Goal: Task Accomplishment & Management: Manage account settings

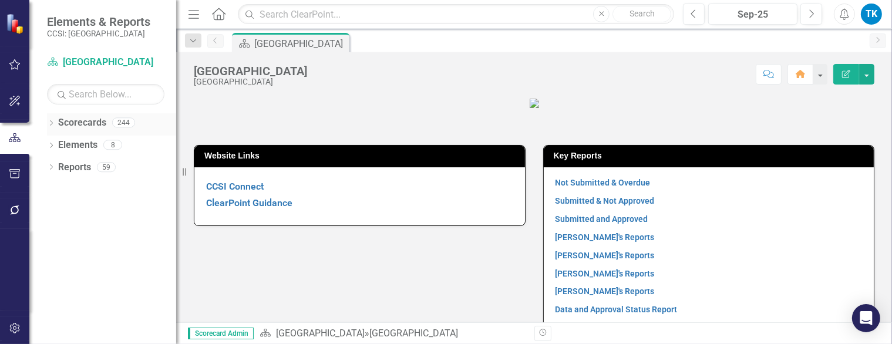
click at [54, 119] on div "Dropdown" at bounding box center [51, 124] width 8 height 10
drag, startPoint x: 59, startPoint y: 144, endPoint x: 69, endPoint y: 157, distance: 16.3
click at [59, 144] on icon "Dropdown" at bounding box center [57, 144] width 9 height 7
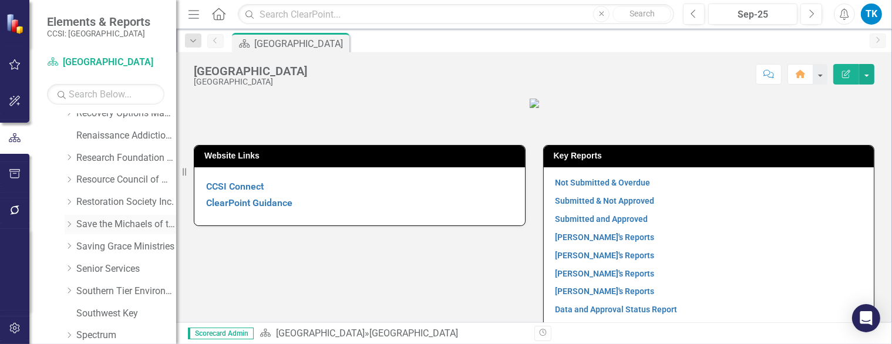
scroll to position [763, 0]
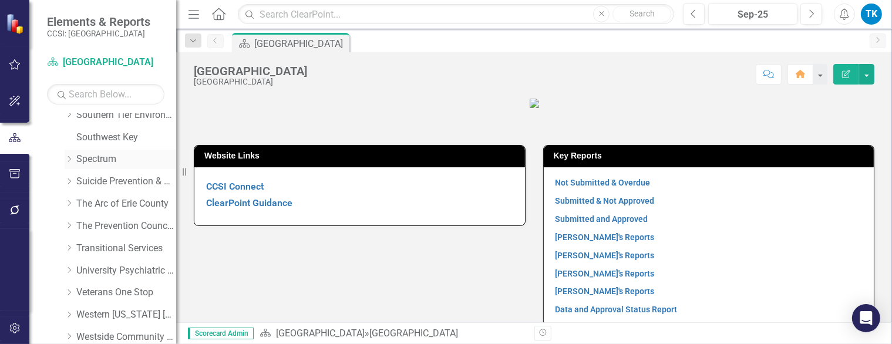
click at [69, 156] on icon "Dropdown" at bounding box center [69, 159] width 9 height 7
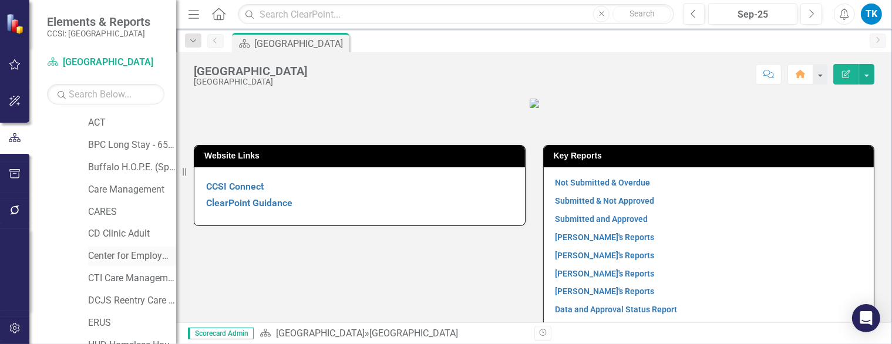
click at [110, 257] on link "Center for Employment Opportunities" at bounding box center [132, 256] width 88 height 14
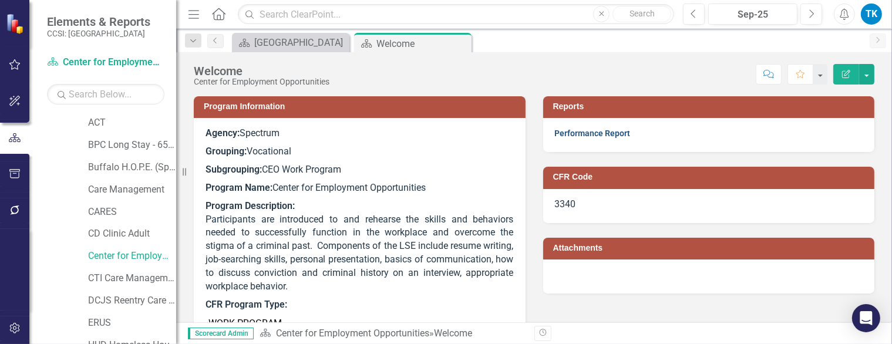
click at [565, 135] on link "Performance Report" at bounding box center [593, 133] width 76 height 9
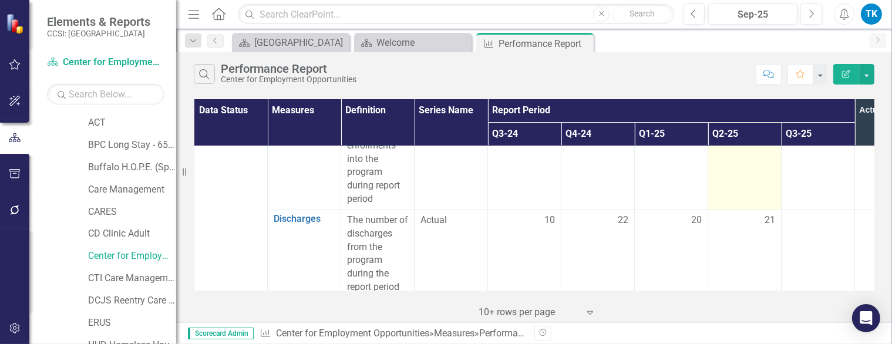
scroll to position [117, 0]
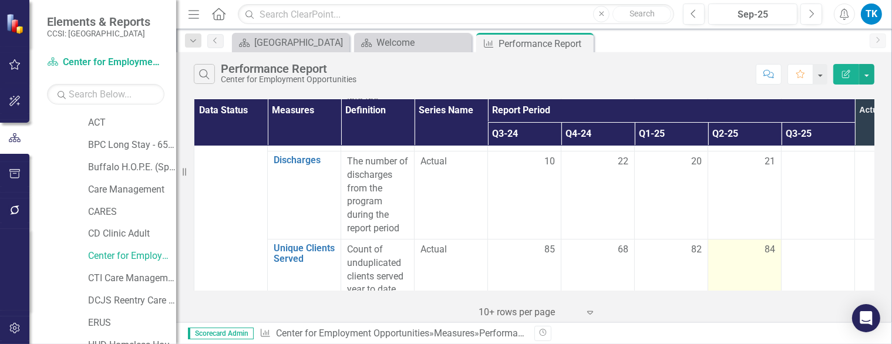
click at [747, 255] on div "84" at bounding box center [744, 250] width 61 height 14
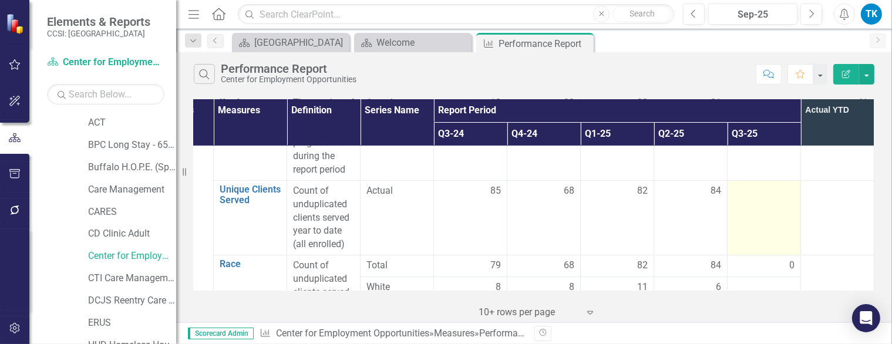
scroll to position [235, 62]
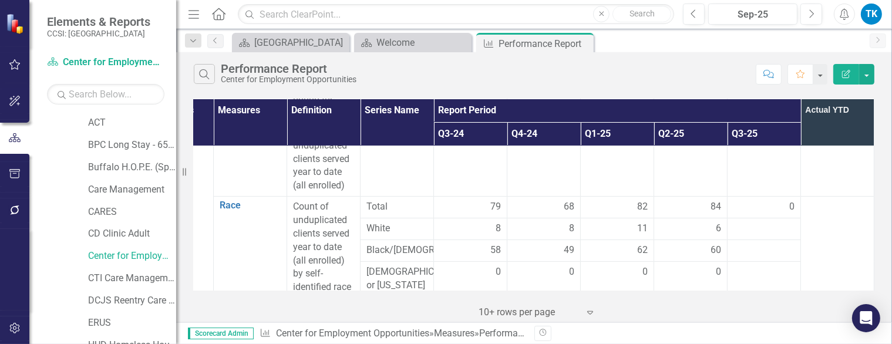
click at [674, 208] on div "84" at bounding box center [690, 207] width 61 height 14
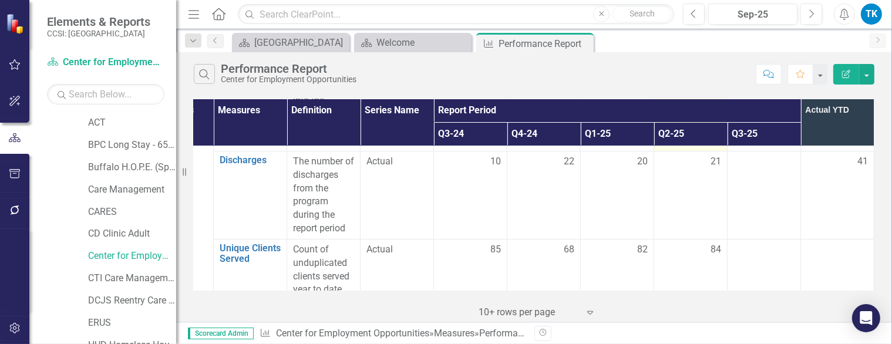
scroll to position [0, 62]
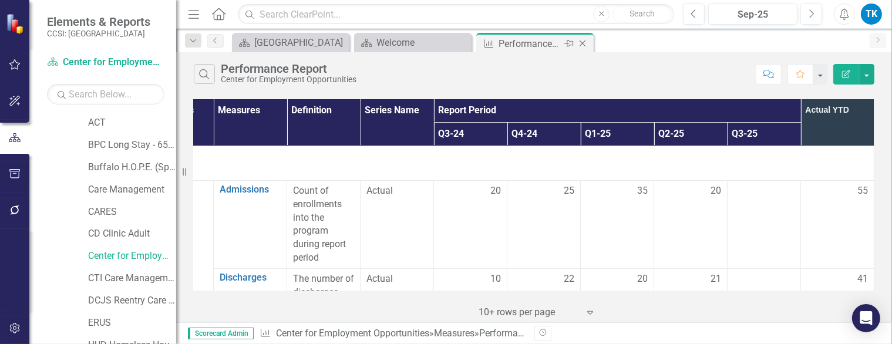
click at [582, 43] on icon at bounding box center [582, 44] width 6 height 6
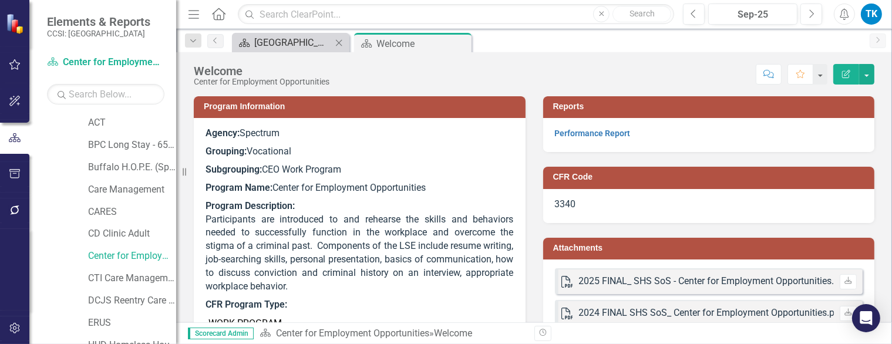
click at [321, 48] on div "[GEOGRAPHIC_DATA]" at bounding box center [292, 42] width 77 height 15
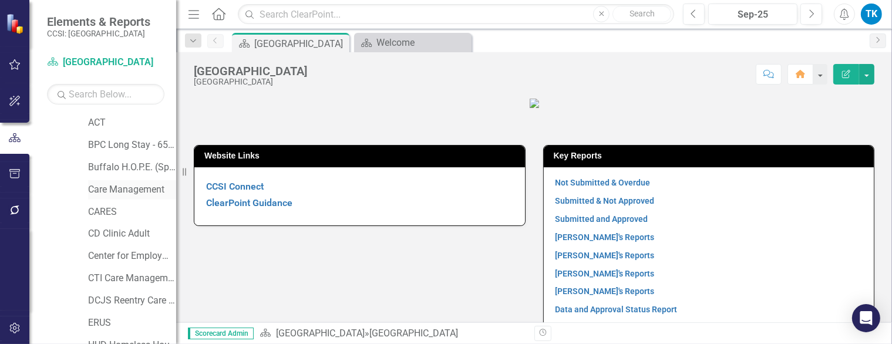
scroll to position [704, 0]
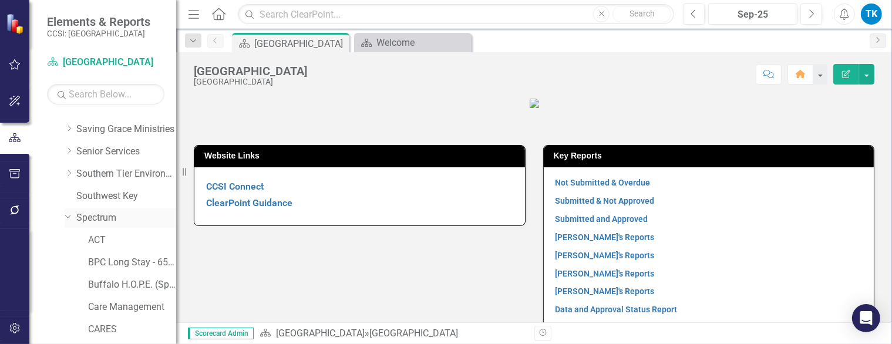
click at [89, 218] on link "Spectrum" at bounding box center [126, 218] width 100 height 14
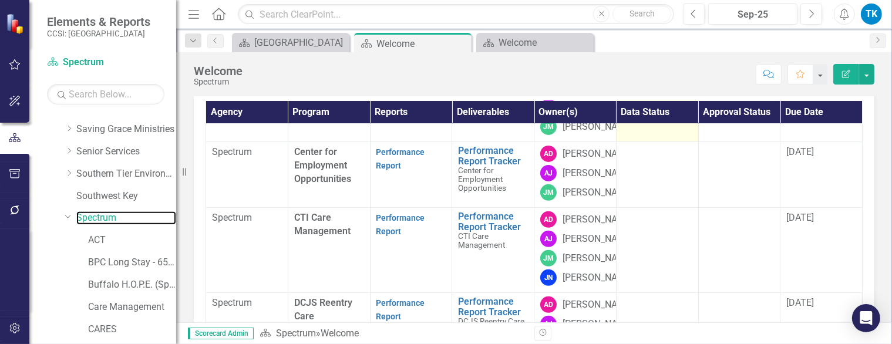
scroll to position [646, 0]
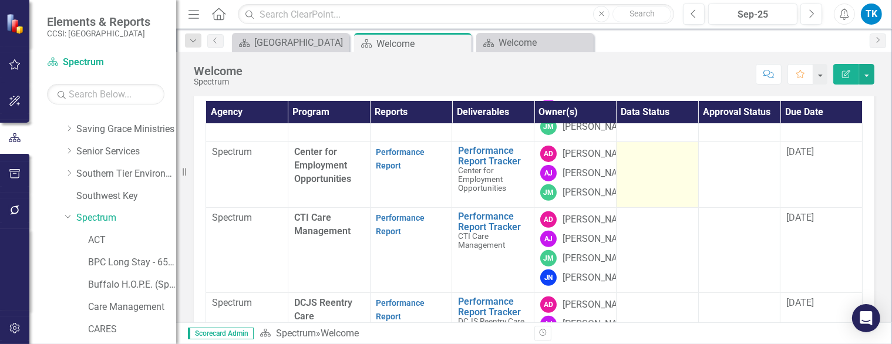
click at [622, 197] on td at bounding box center [657, 175] width 82 height 66
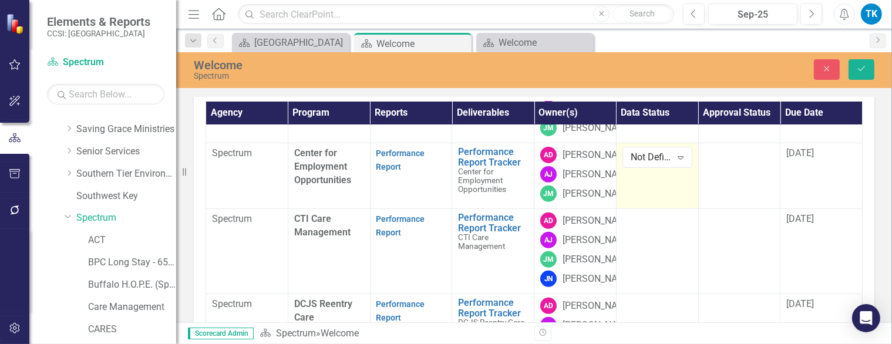
click at [622, 193] on td "Not Defined Expand" at bounding box center [657, 176] width 82 height 66
click at [860, 55] on div "Welcome Spectrum Close Save" at bounding box center [534, 70] width 716 height 36
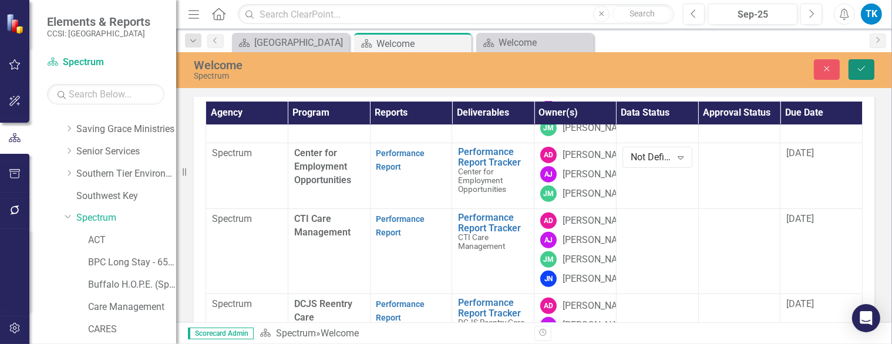
click at [865, 73] on icon "Save" at bounding box center [861, 69] width 11 height 8
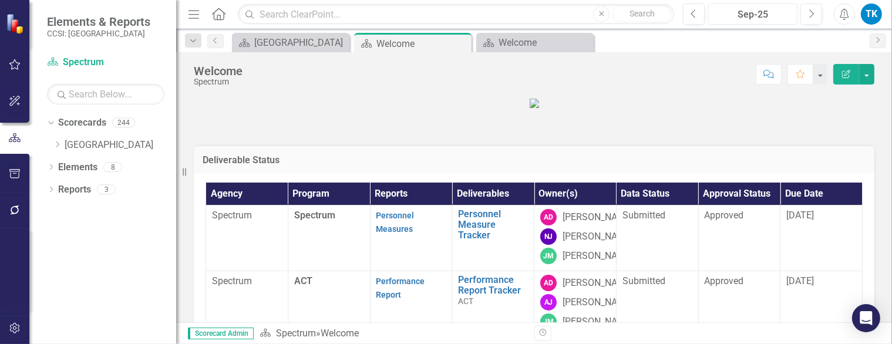
click at [763, 14] on div "Sep-25" at bounding box center [752, 15] width 81 height 14
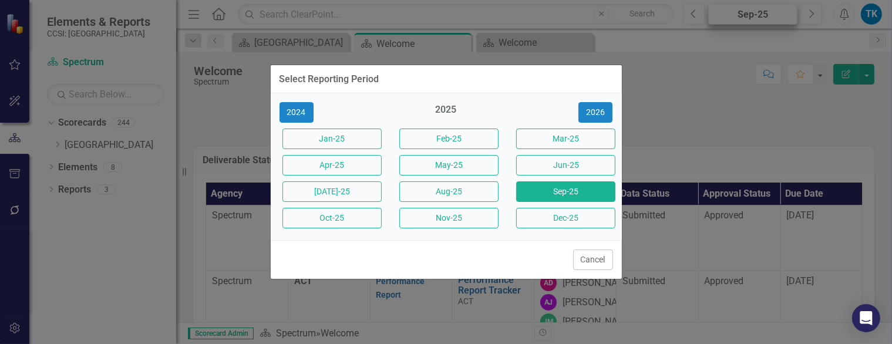
scroll to position [0, 0]
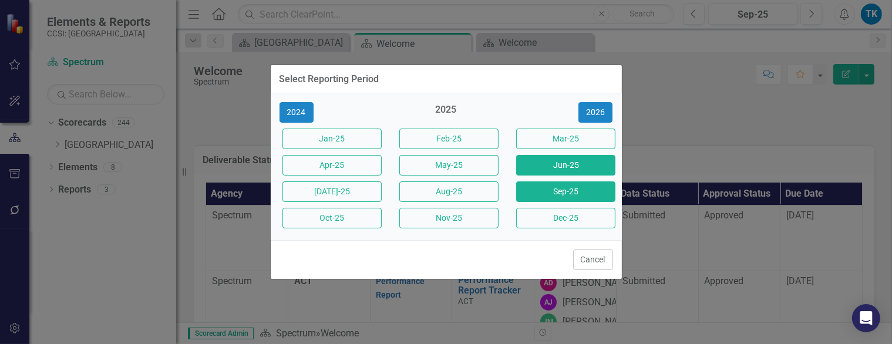
click at [563, 167] on button "Jun-25" at bounding box center [565, 165] width 99 height 21
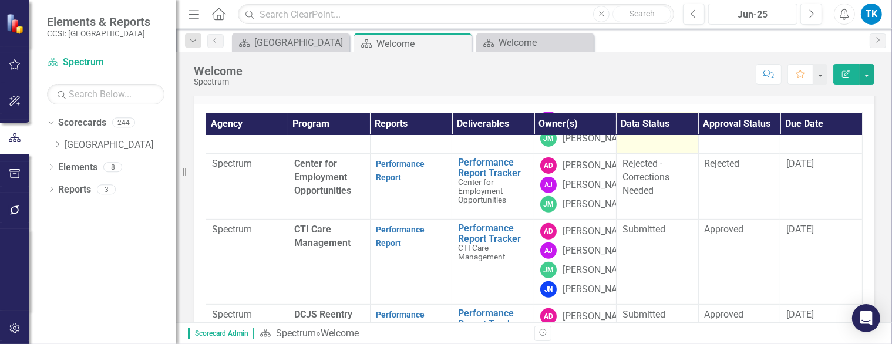
scroll to position [646, 0]
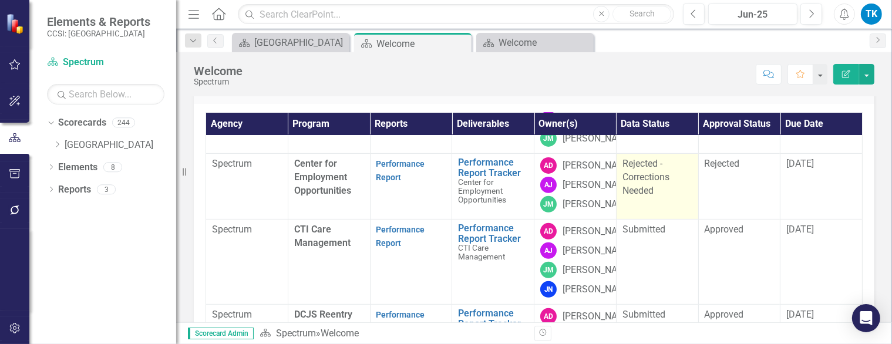
click at [628, 196] on span "Rejected - Corrections Needed" at bounding box center [645, 177] width 47 height 38
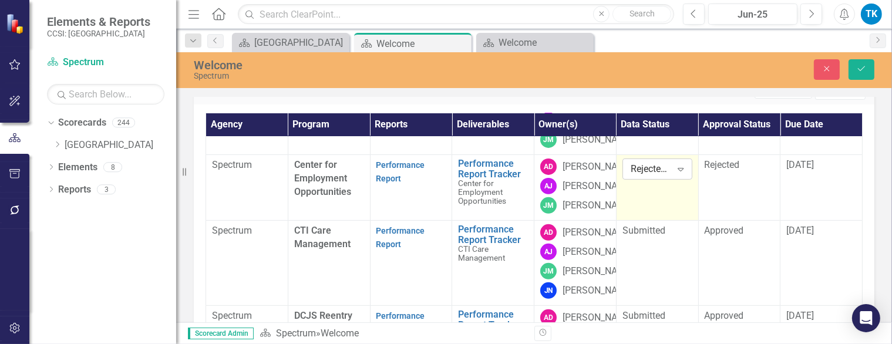
click at [645, 176] on div "Rejected - Corrections Needed" at bounding box center [650, 170] width 41 height 14
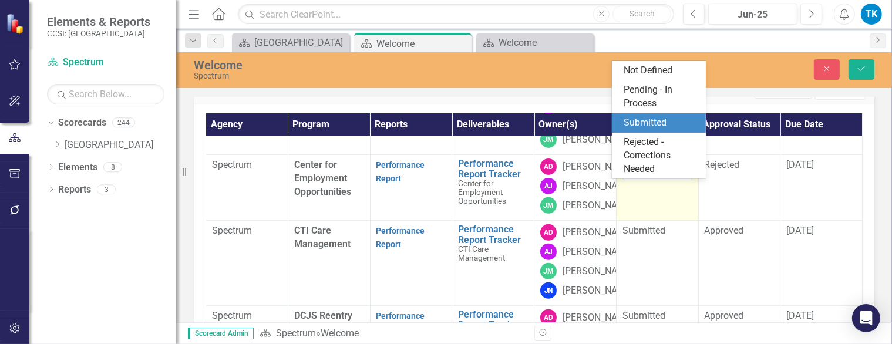
click at [634, 115] on div "Submitted" at bounding box center [659, 122] width 94 height 19
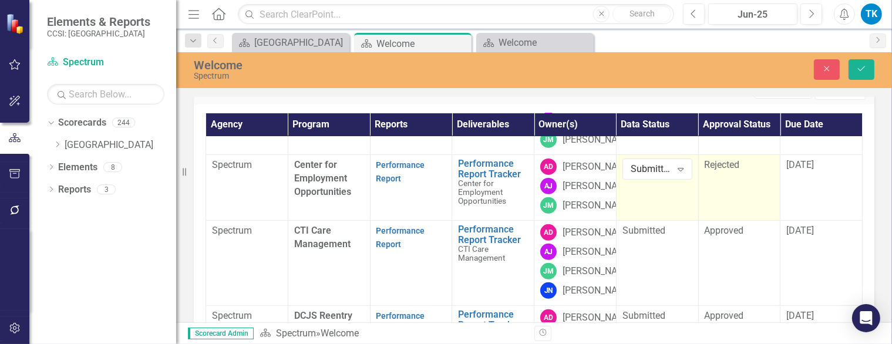
click at [704, 170] on span "Rejected" at bounding box center [721, 164] width 35 height 11
click at [717, 180] on div "Rejected Expand" at bounding box center [739, 168] width 70 height 21
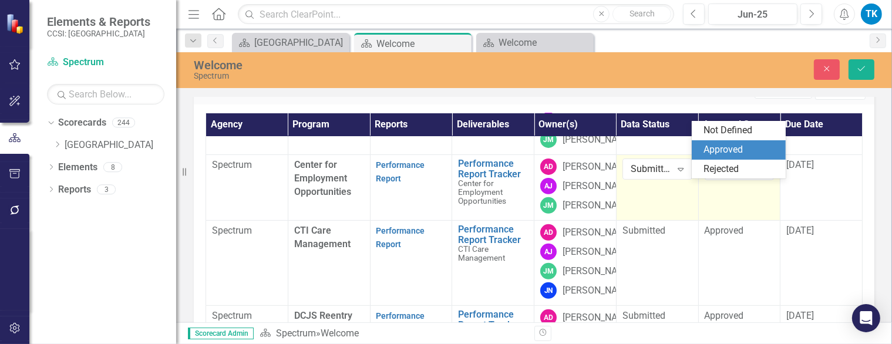
click at [708, 150] on div "Approved" at bounding box center [740, 150] width 75 height 14
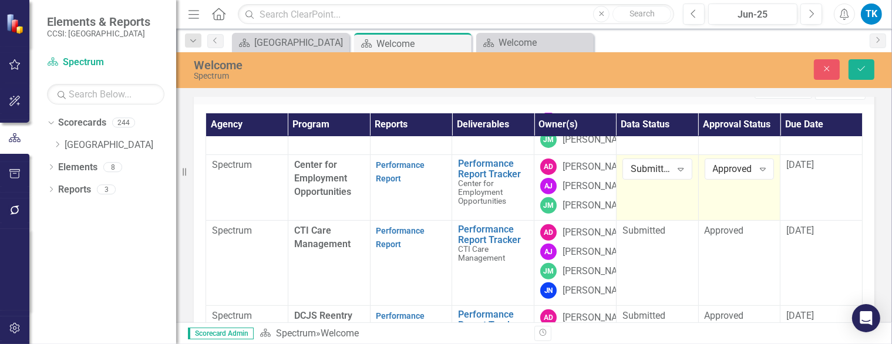
click at [714, 221] on td "Approved Expand" at bounding box center [739, 188] width 82 height 66
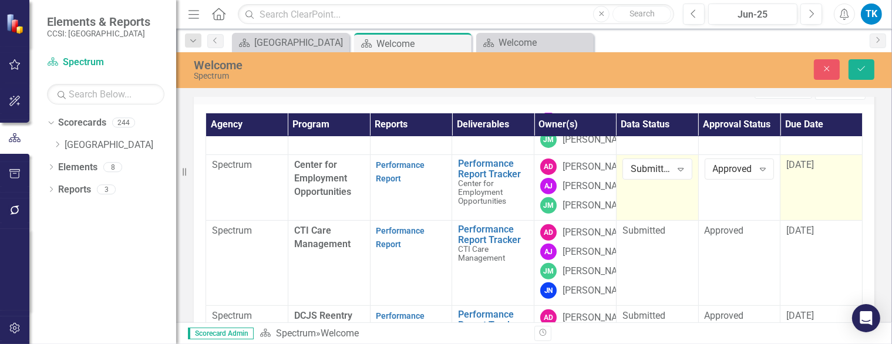
click at [786, 170] on span "[DATE]" at bounding box center [800, 164] width 28 height 11
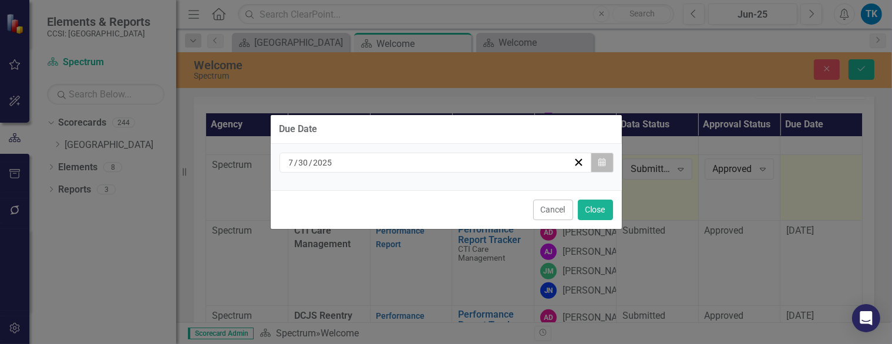
click at [603, 162] on icon "Calendar" at bounding box center [601, 162] width 7 height 8
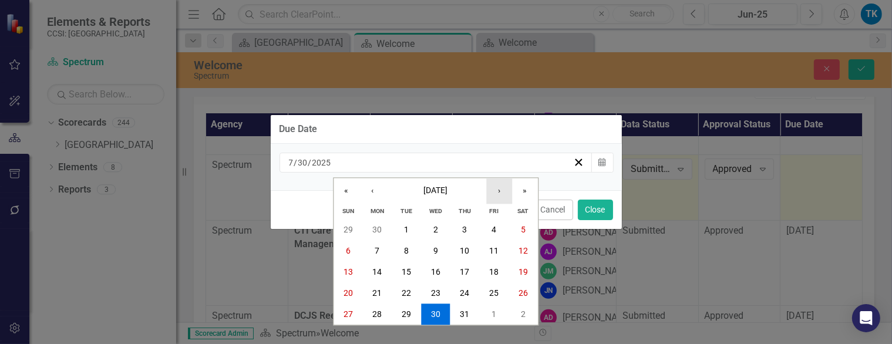
click at [500, 193] on button "›" at bounding box center [499, 191] width 26 height 26
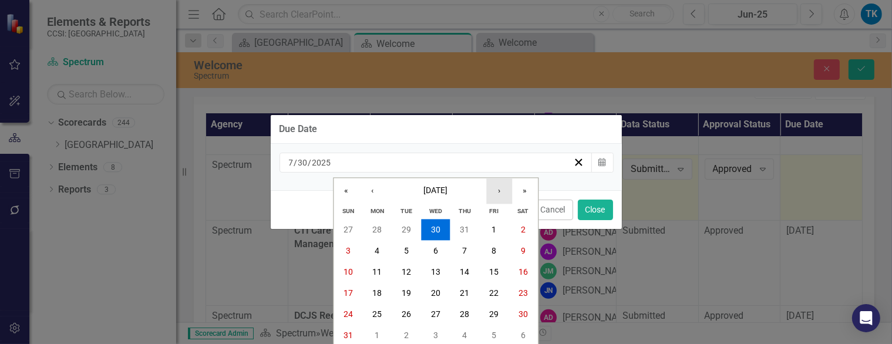
click at [500, 193] on button "›" at bounding box center [499, 191] width 26 height 26
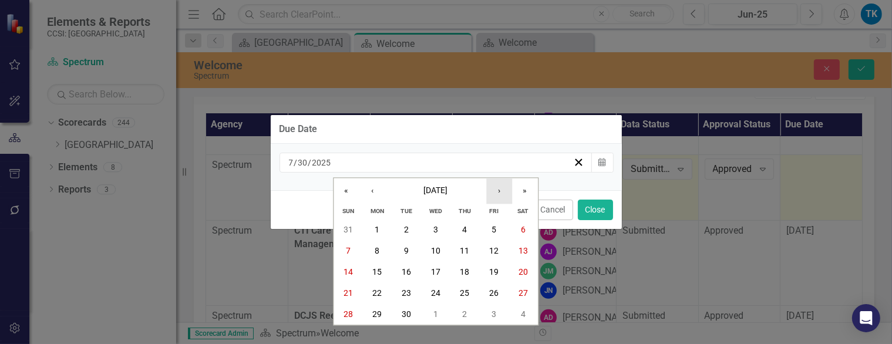
click at [500, 193] on button "›" at bounding box center [499, 191] width 26 height 26
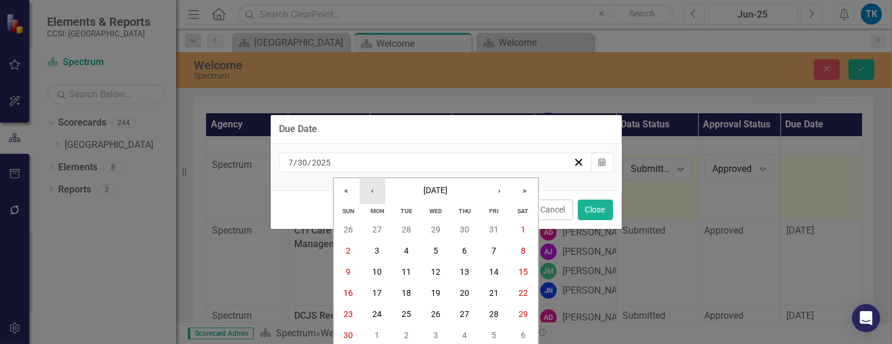
click at [369, 186] on button "‹" at bounding box center [372, 191] width 26 height 26
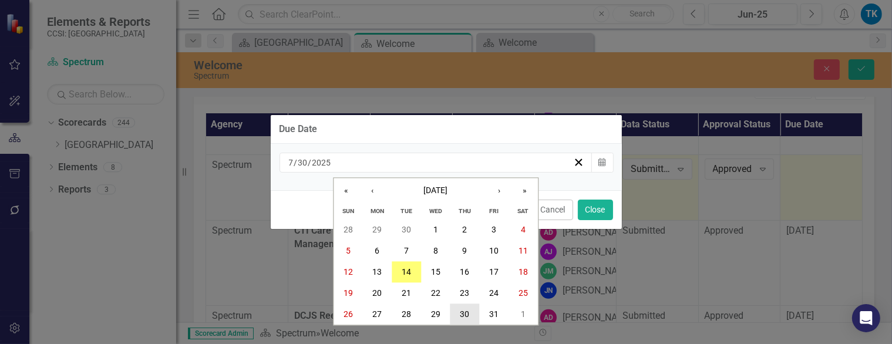
click at [465, 310] on abbr "30" at bounding box center [464, 314] width 9 height 9
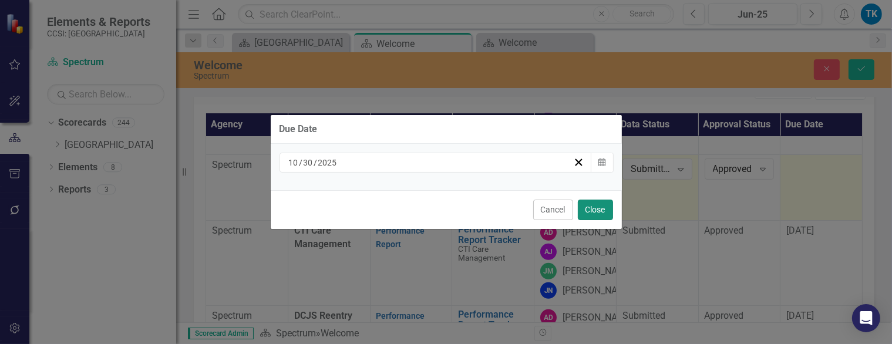
click at [592, 210] on button "Close" at bounding box center [595, 210] width 35 height 21
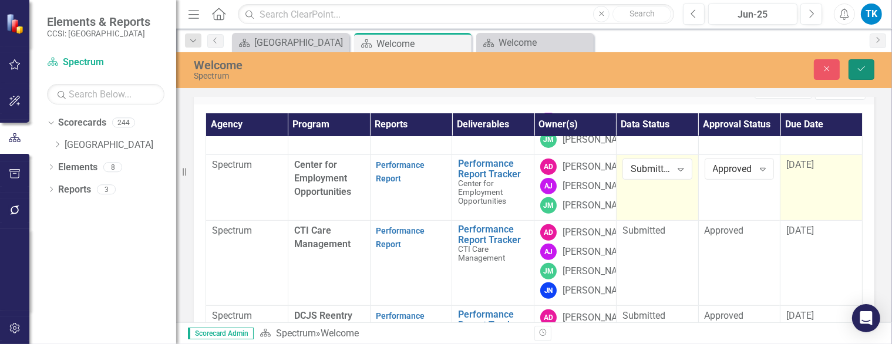
click at [860, 69] on icon "Save" at bounding box center [861, 69] width 11 height 8
